Goal: Information Seeking & Learning: Learn about a topic

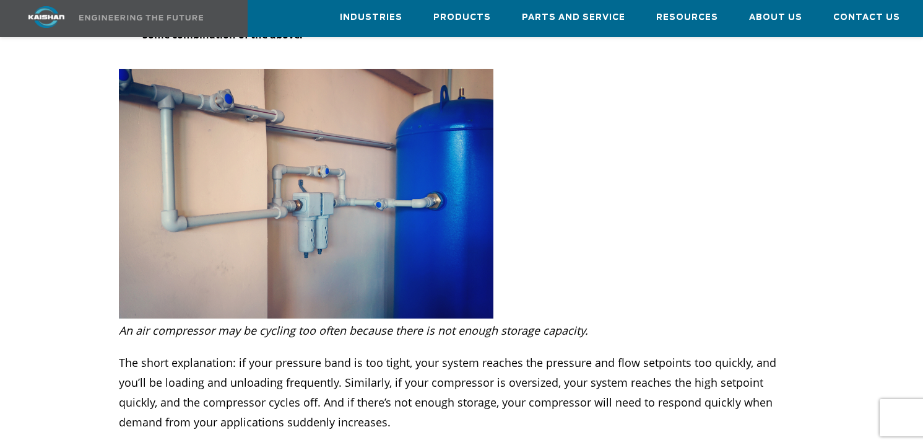
scroll to position [2039, 0]
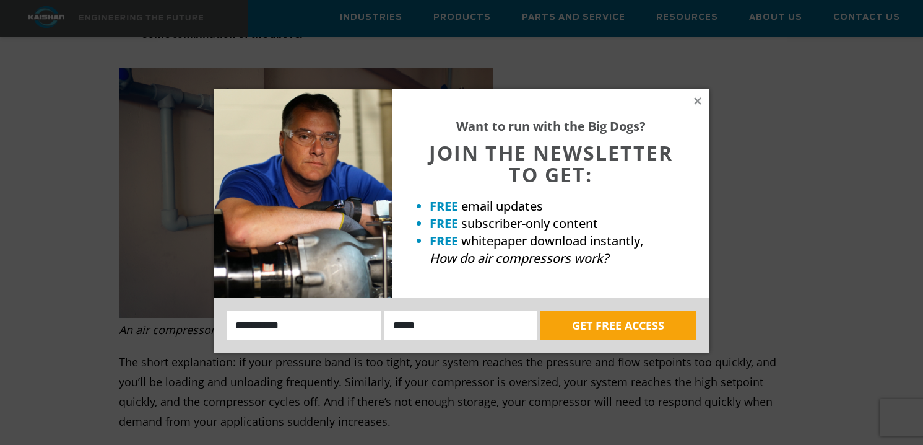
click at [704, 94] on div "Want to run with the Big Dogs? JOIN THE NEWSLETTER TO GET: FREE email updates F…" at bounding box center [551, 193] width 317 height 209
click at [702, 98] on icon at bounding box center [697, 100] width 11 height 11
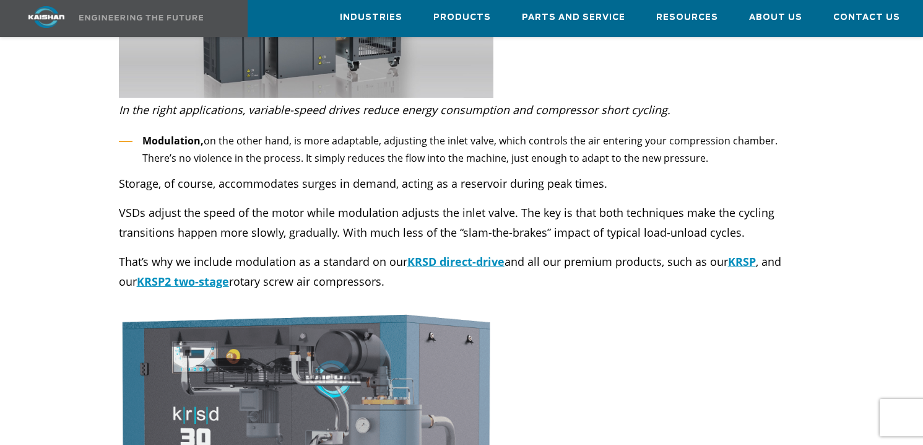
scroll to position [3612, 0]
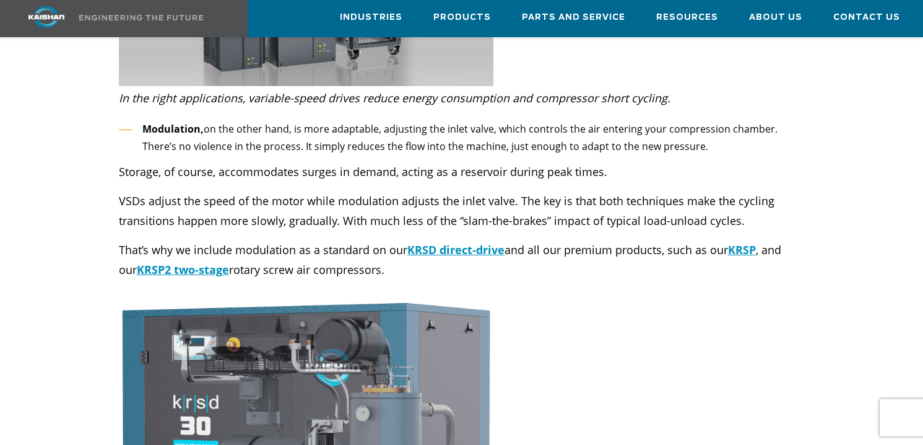
click at [118, 229] on div "Modulation, on the other hand, is more adaptable, adjusting the inlet valve, wh…" at bounding box center [461, 194] width 701 height 172
drag, startPoint x: 118, startPoint y: 228, endPoint x: 391, endPoint y: 245, distance: 273.0
click at [391, 245] on p "That’s why we include modulation as a standard on our KRSD direct-drive and all…" at bounding box center [462, 260] width 686 height 40
copy p "That’s why we include modulation as a standard on our KRSD direct-drive and all…"
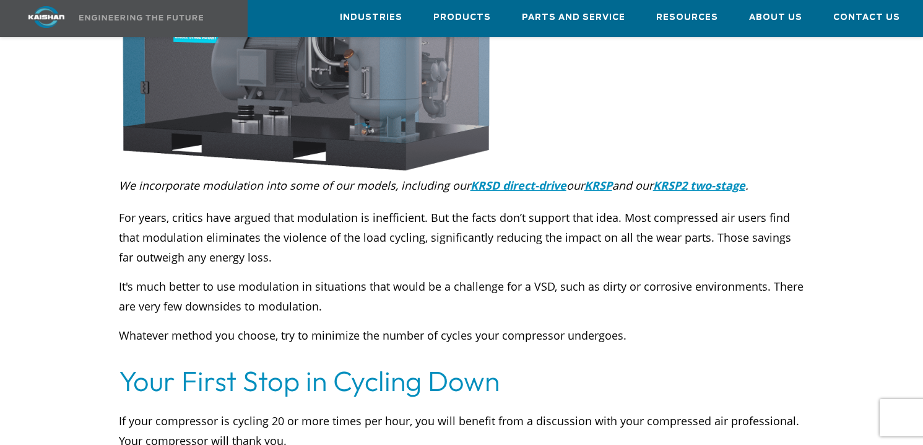
scroll to position [4070, 0]
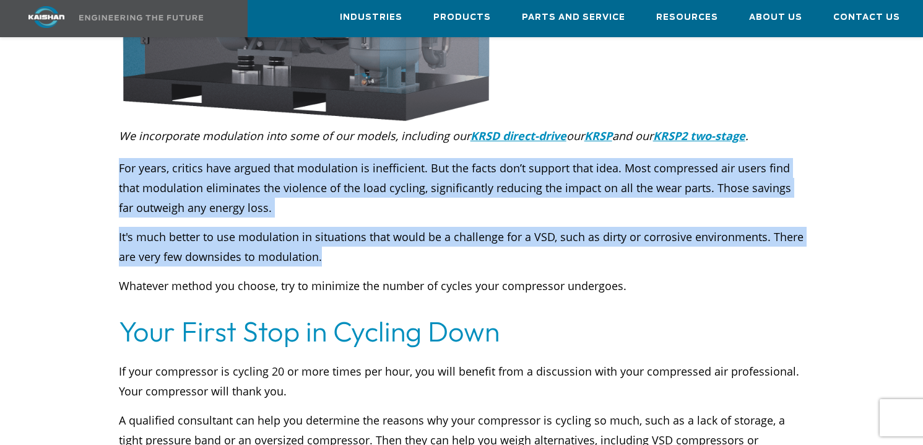
drag, startPoint x: 118, startPoint y: 150, endPoint x: 359, endPoint y: 230, distance: 254.4
click at [359, 230] on div "For years, critics have argued that modulation is inefficient. But the facts do…" at bounding box center [461, 221] width 701 height 150
copy div "For years, critics have argued that modulation is inefficient. But the facts do…"
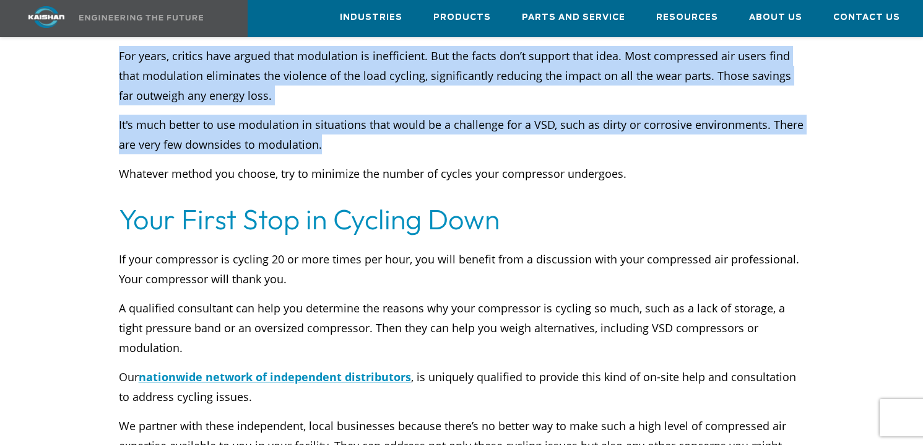
scroll to position [4211, 0]
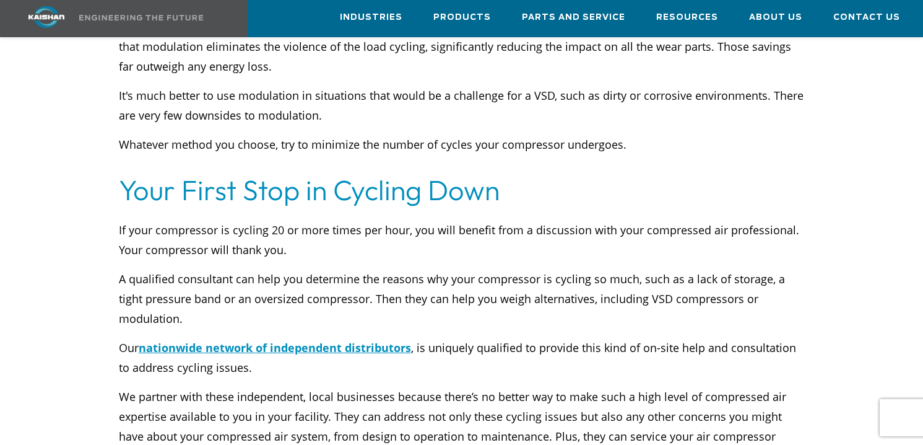
click at [368, 269] on p "A qualified consultant can help you determine the reasons why your compressor i…" at bounding box center [462, 298] width 686 height 59
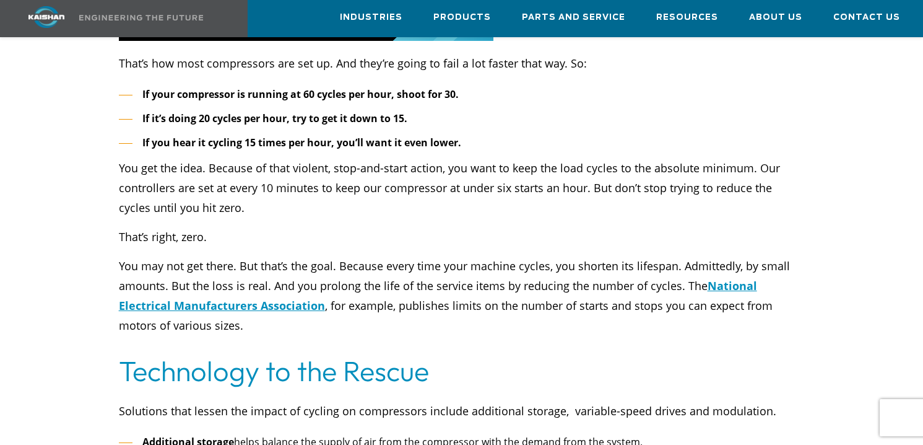
scroll to position [2907, 0]
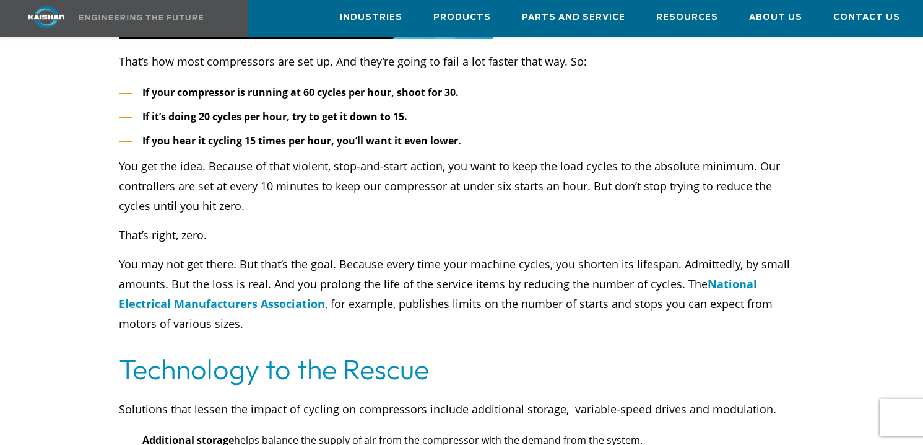
click at [556, 193] on p "You get the idea. Because of that violent, stop-and-start action, you want to k…" at bounding box center [462, 185] width 686 height 59
click at [334, 134] on div "If your compressor is running at 60 cycles per hour, shoot for 30. If it’s doin…" at bounding box center [462, 209] width 686 height 250
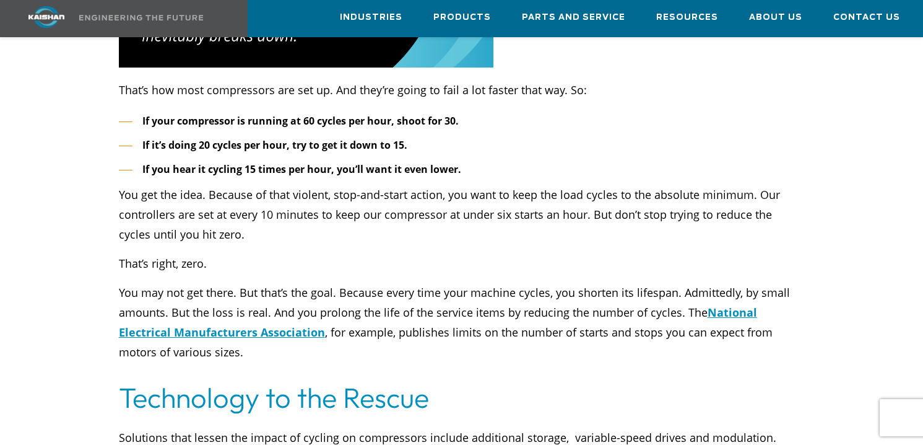
click at [536, 160] on li "If you hear it cycling 15 times per hour, you’ll want it even lower." at bounding box center [462, 169] width 686 height 18
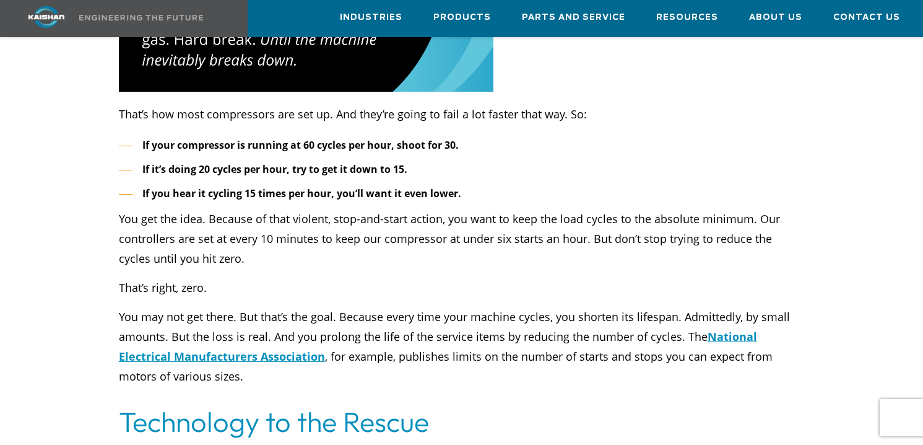
scroll to position [2842, 0]
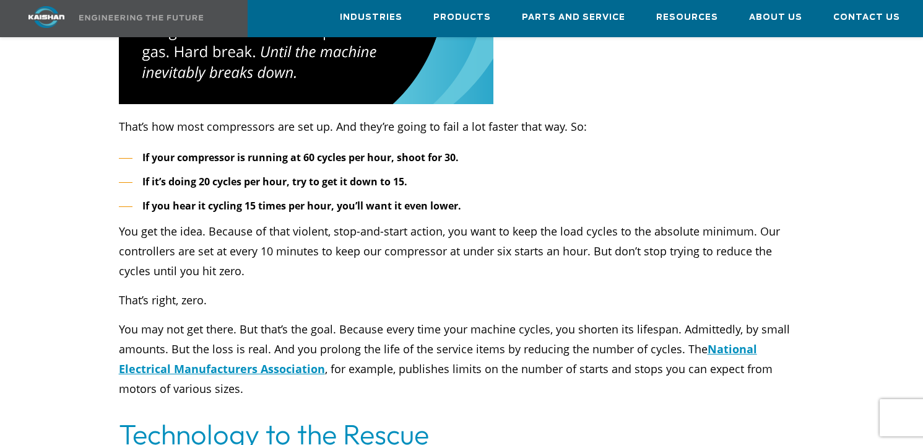
click at [279, 262] on div "If your compressor is running at 60 cycles per hour, shoot for 30. If it’s doin…" at bounding box center [462, 274] width 686 height 250
click at [262, 221] on p "You get the idea. Because of that violent, stop-and-start action, you want to k…" at bounding box center [462, 250] width 686 height 59
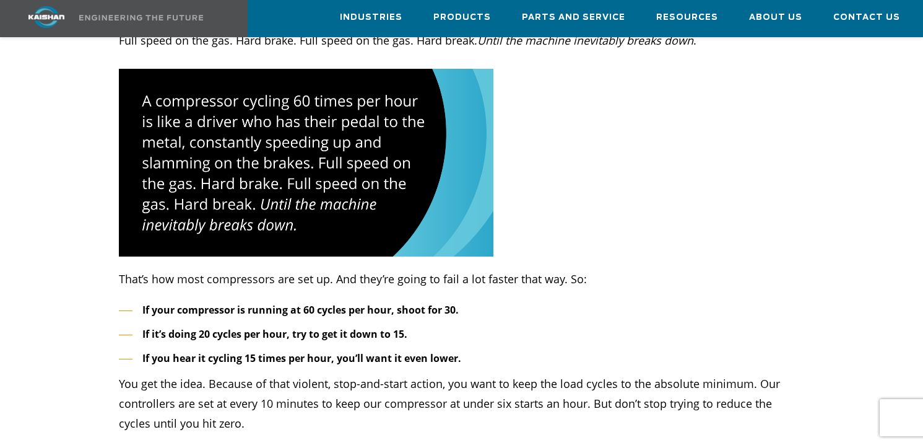
scroll to position [2504, 0]
